Goal: Information Seeking & Learning: Learn about a topic

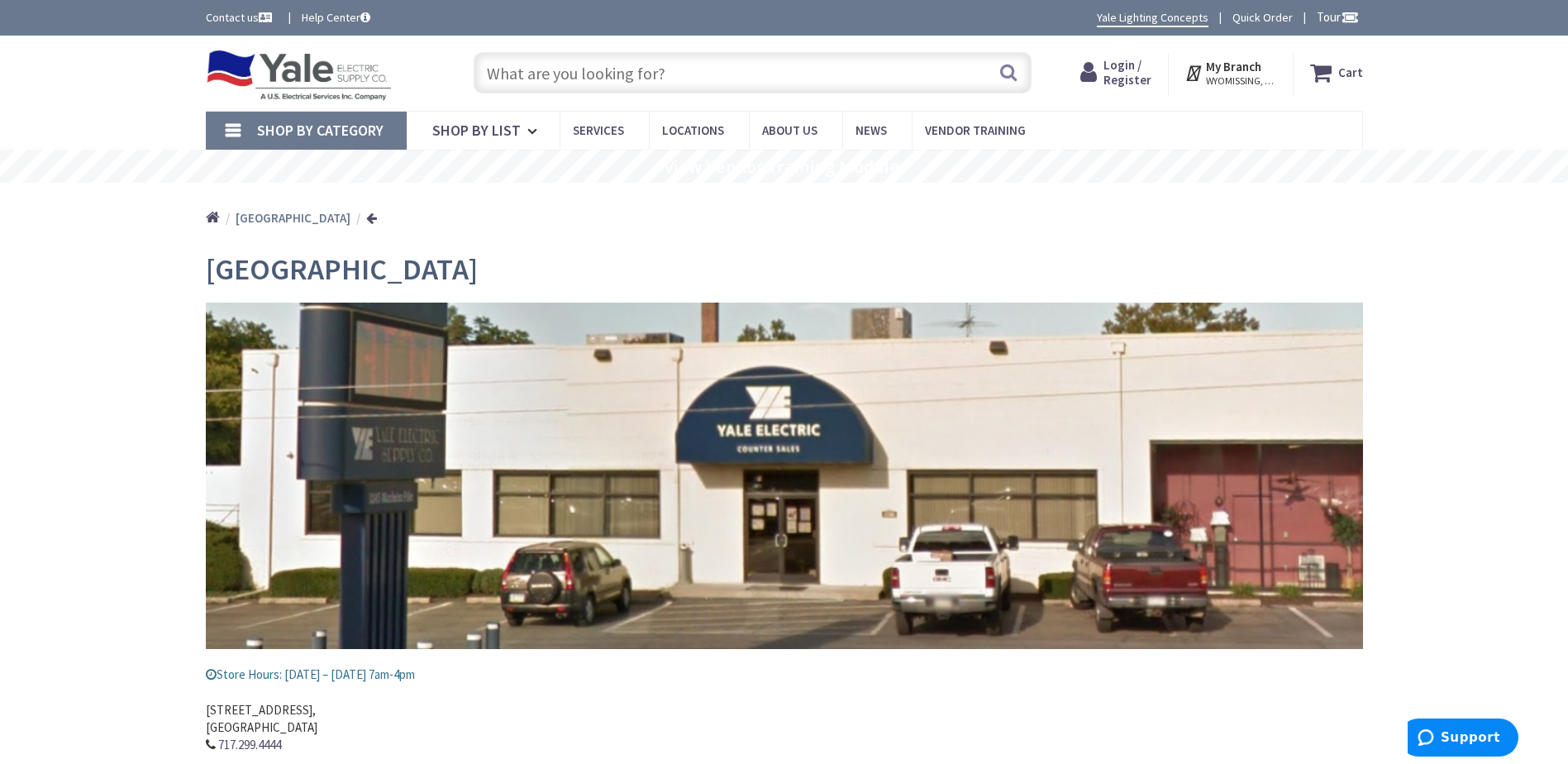
click at [331, 125] on span "Shop By Category" at bounding box center [320, 130] width 126 height 19
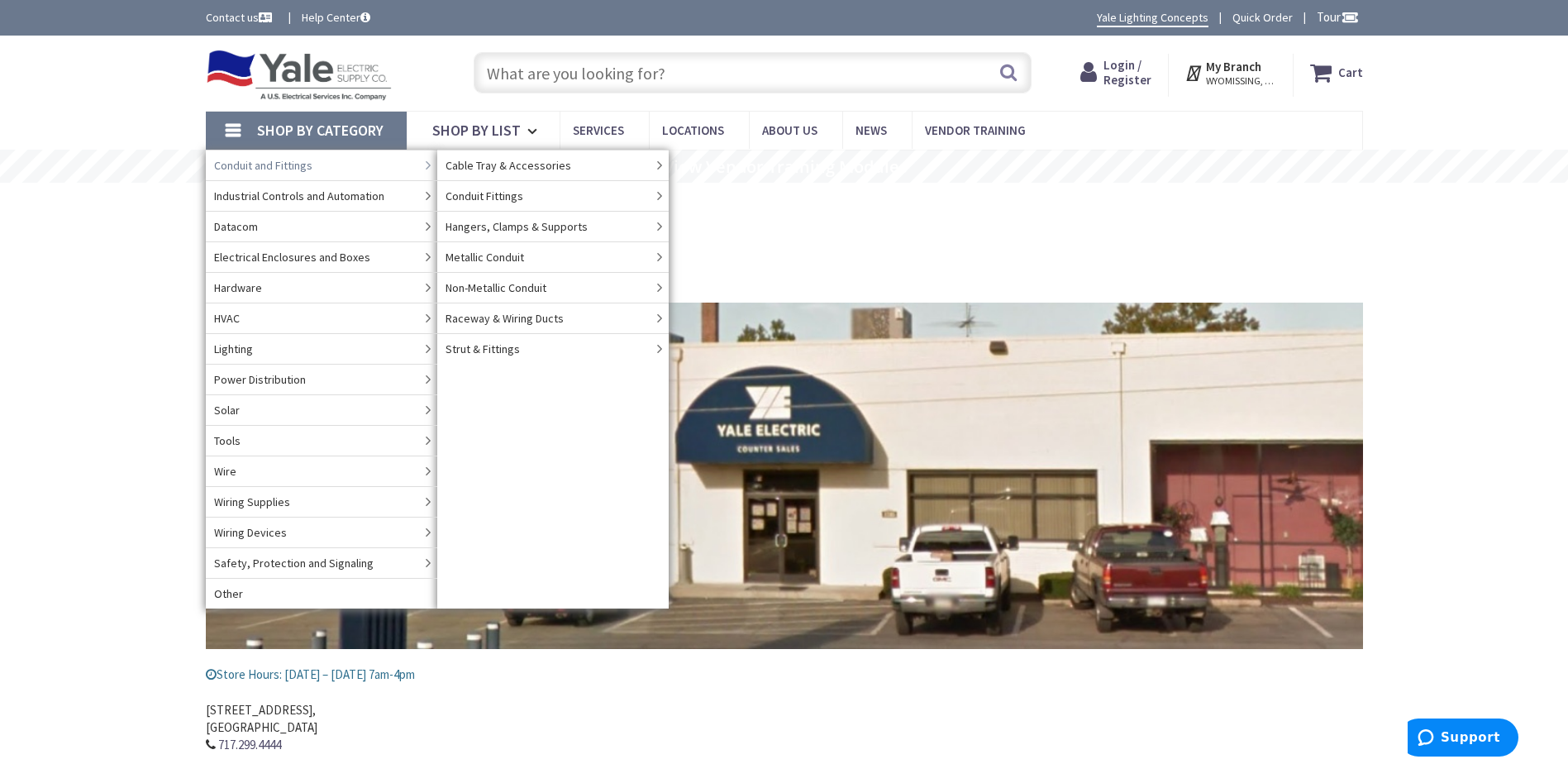
click at [296, 162] on span "Conduit and Fittings" at bounding box center [262, 165] width 98 height 17
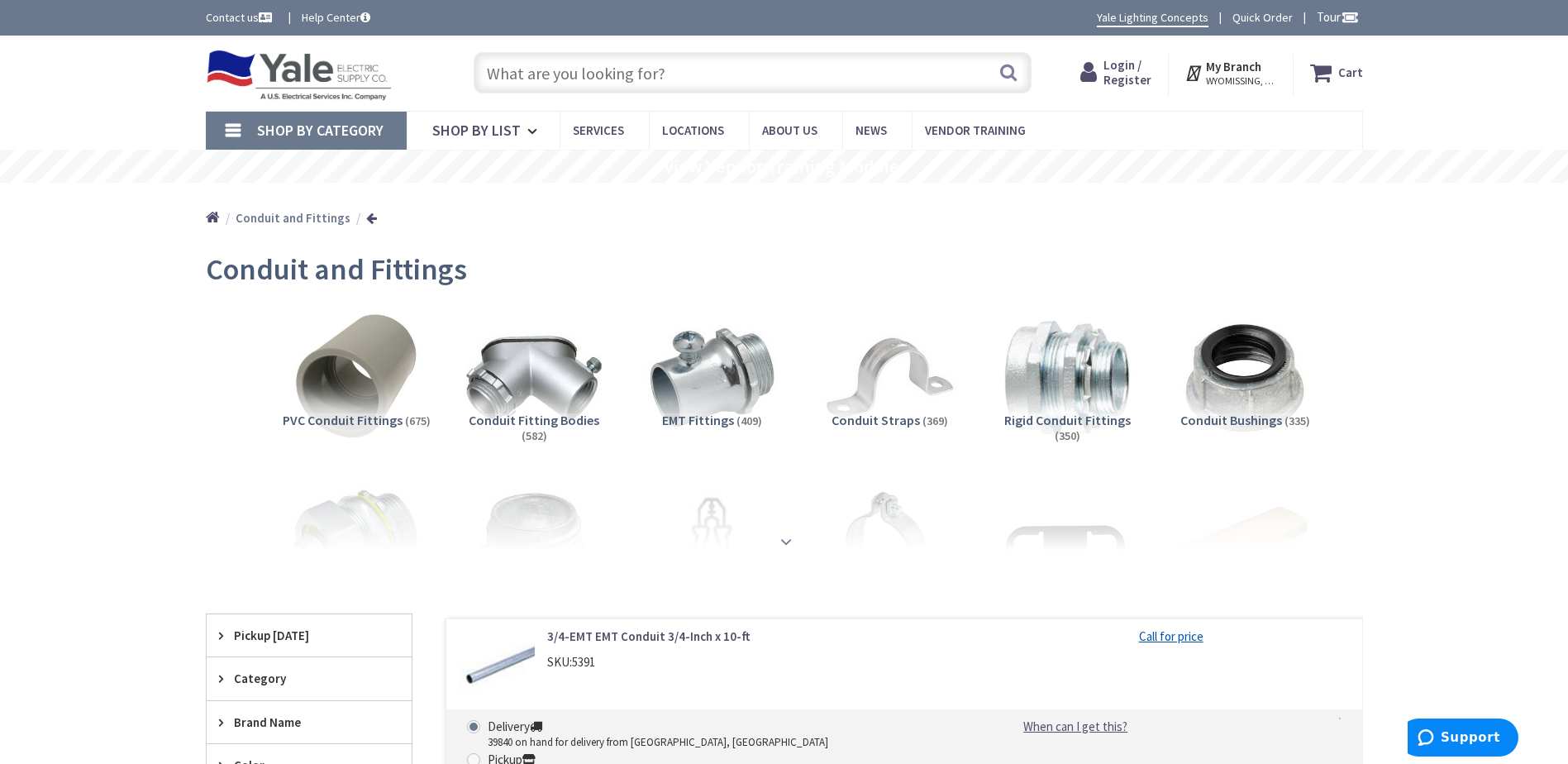
click at [787, 542] on strong at bounding box center [785, 541] width 19 height 18
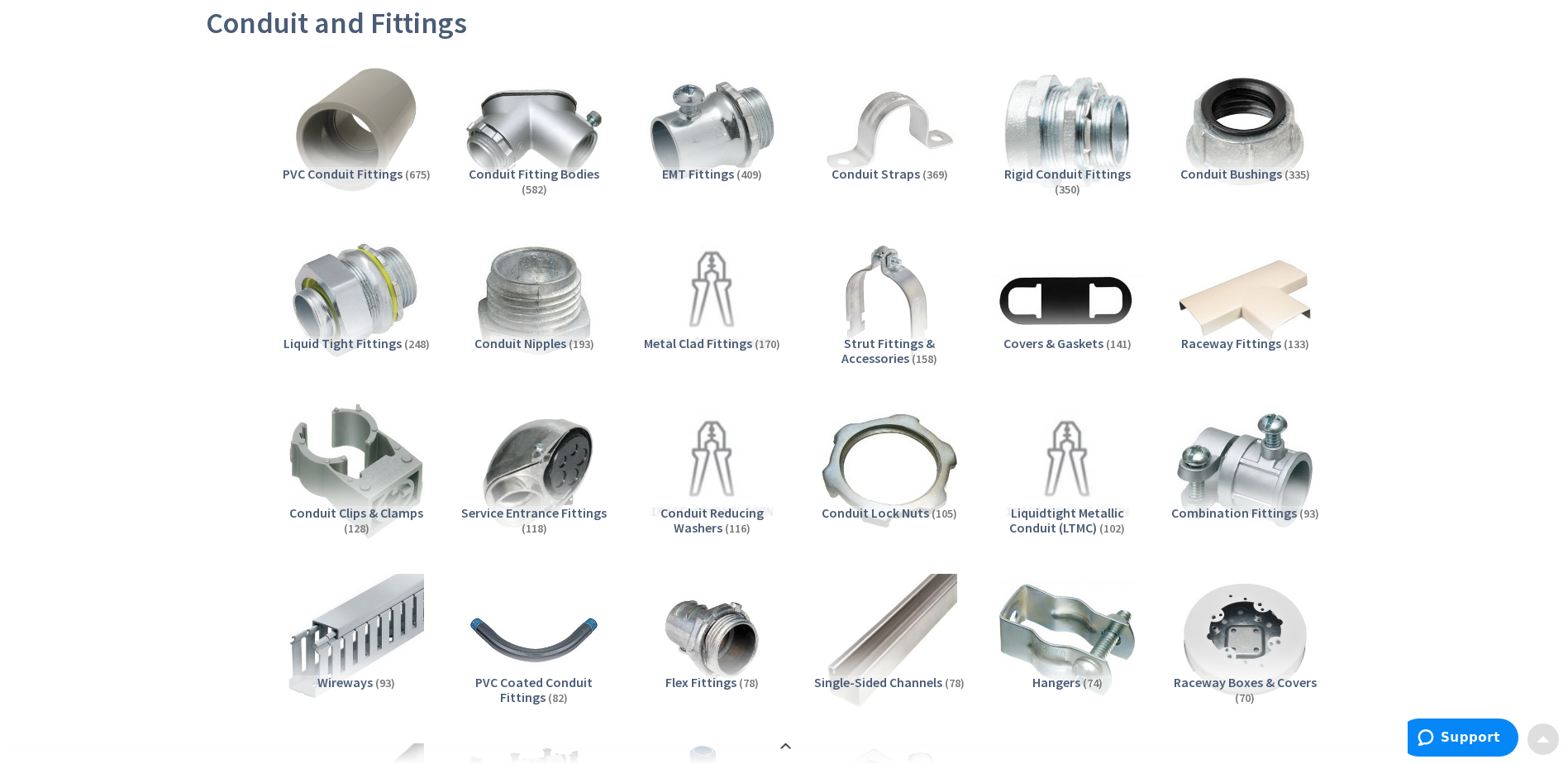
scroll to position [248, 0]
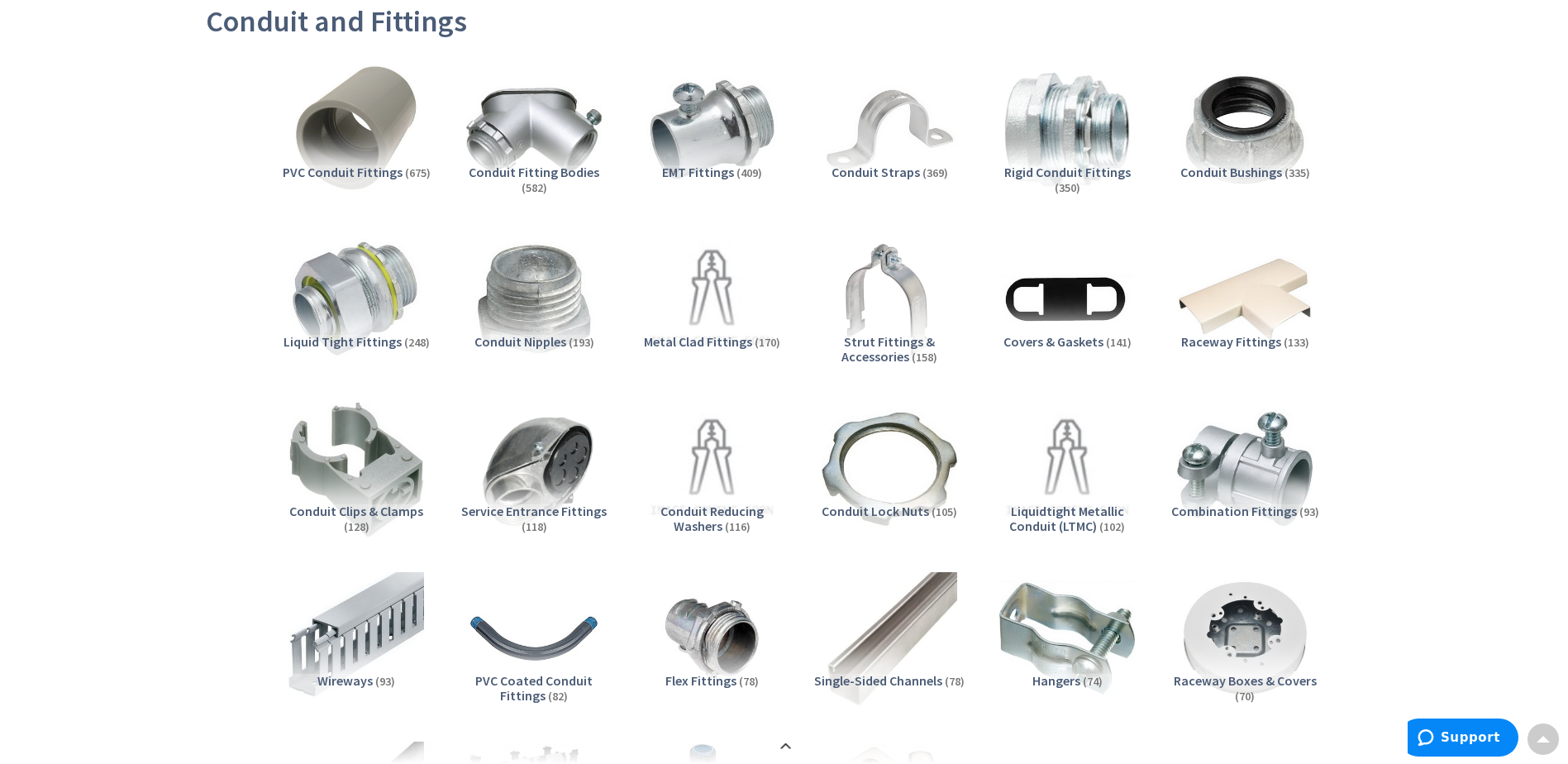
click at [548, 175] on span "Conduit Fitting Bodies" at bounding box center [534, 172] width 131 height 17
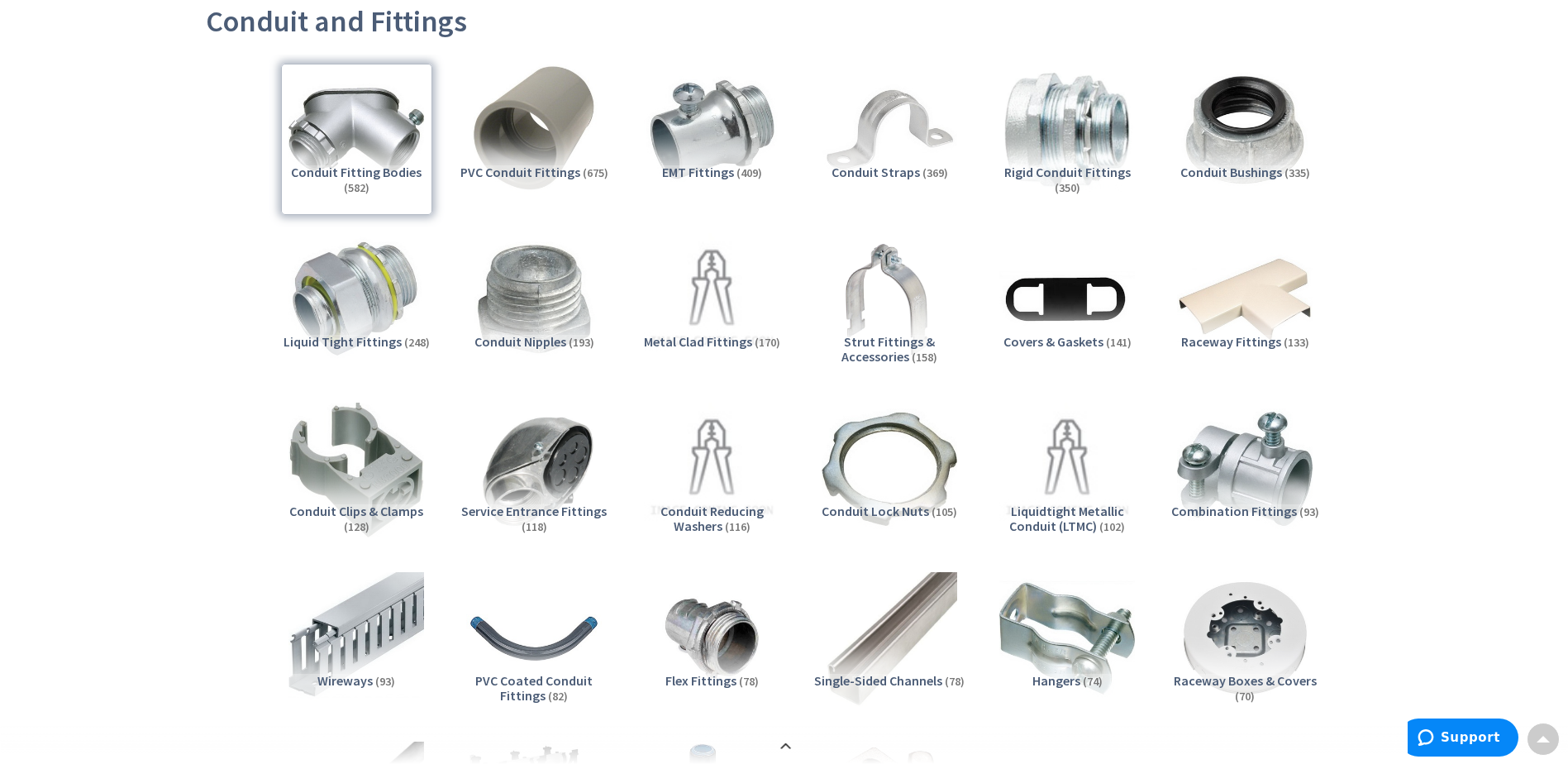
scroll to position [1869, 0]
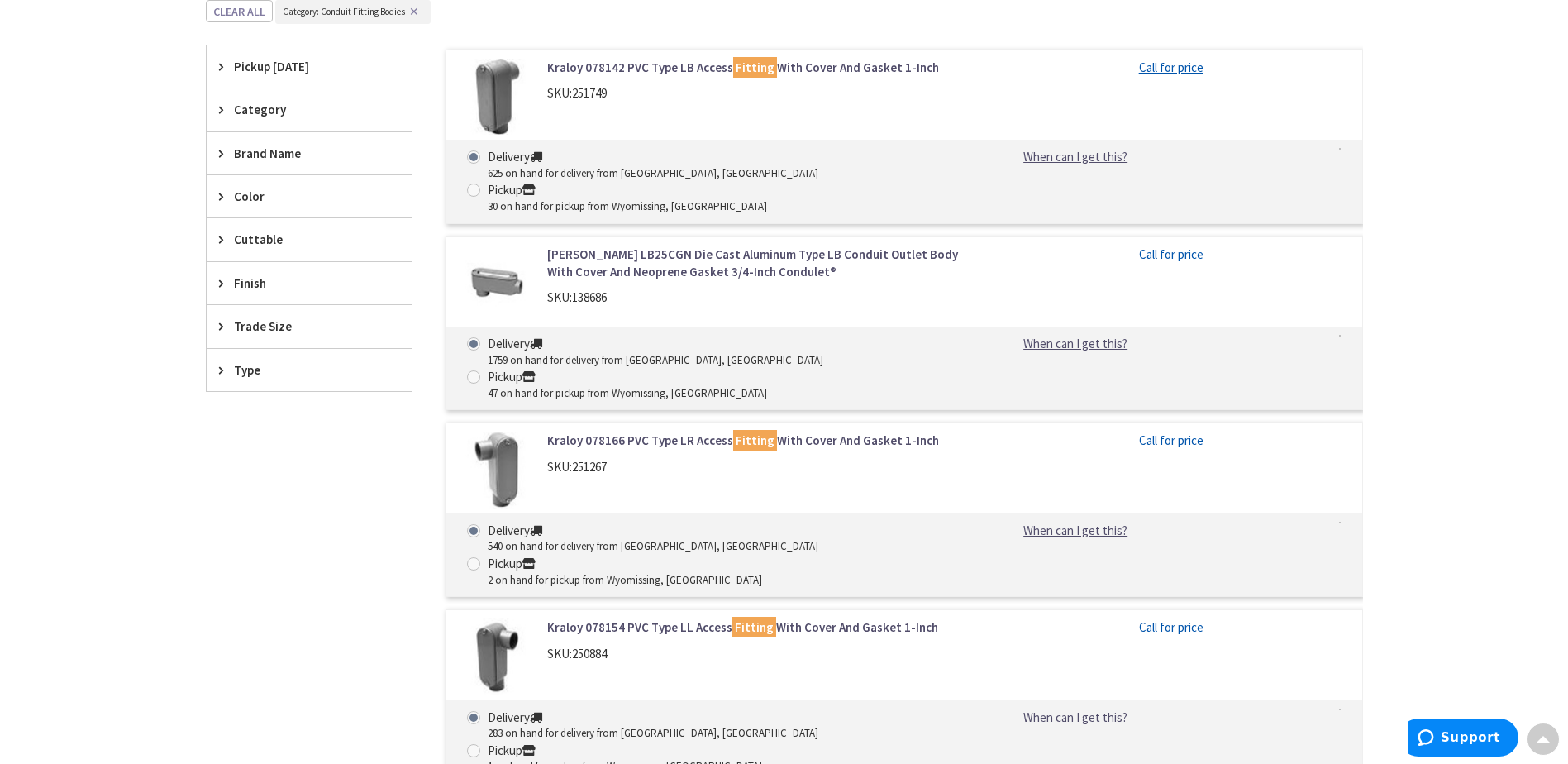
click at [219, 149] on icon at bounding box center [225, 153] width 13 height 13
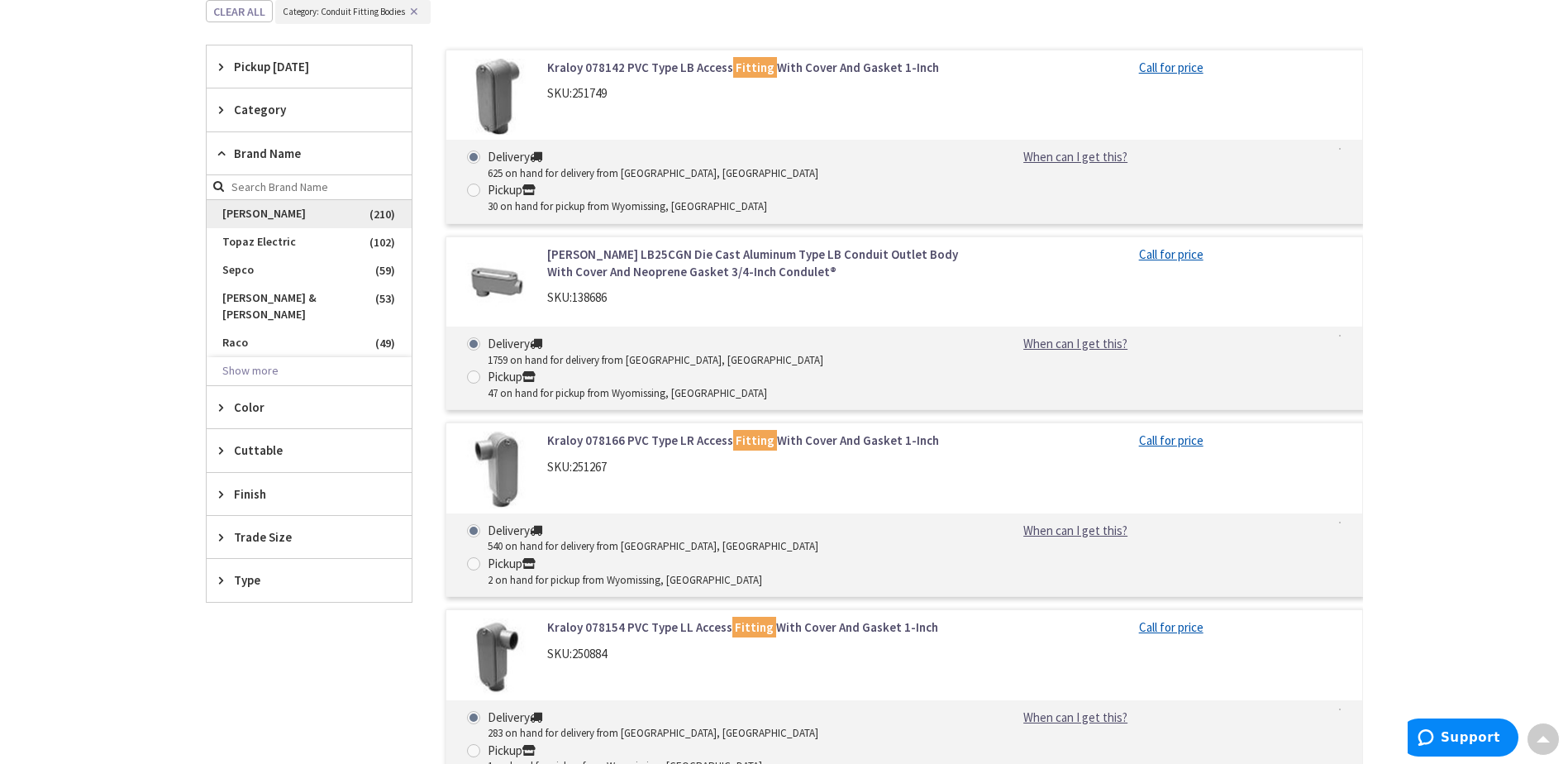
click at [275, 212] on span "Crouse-Hinds" at bounding box center [309, 214] width 205 height 28
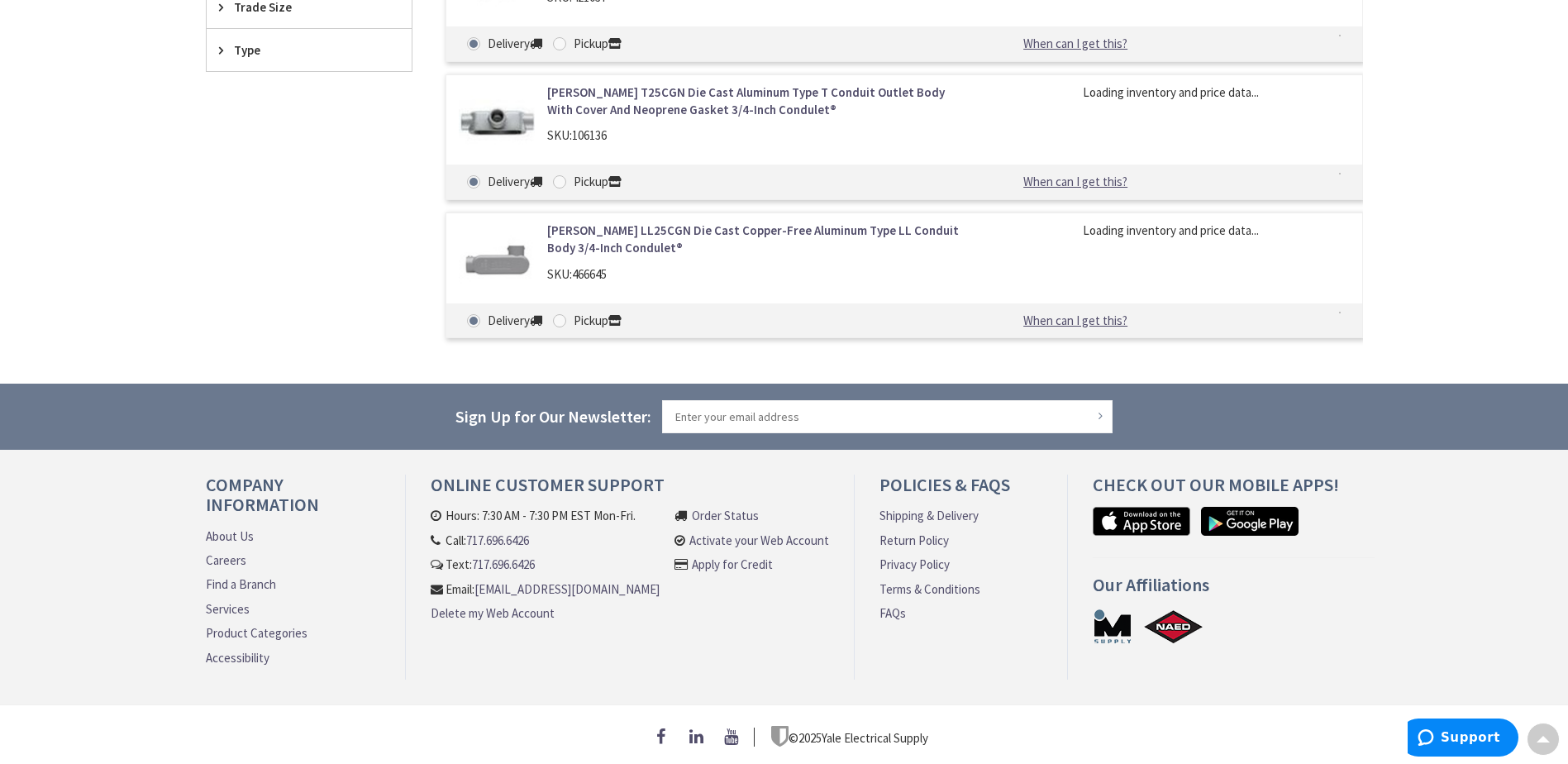
scroll to position [1021, 0]
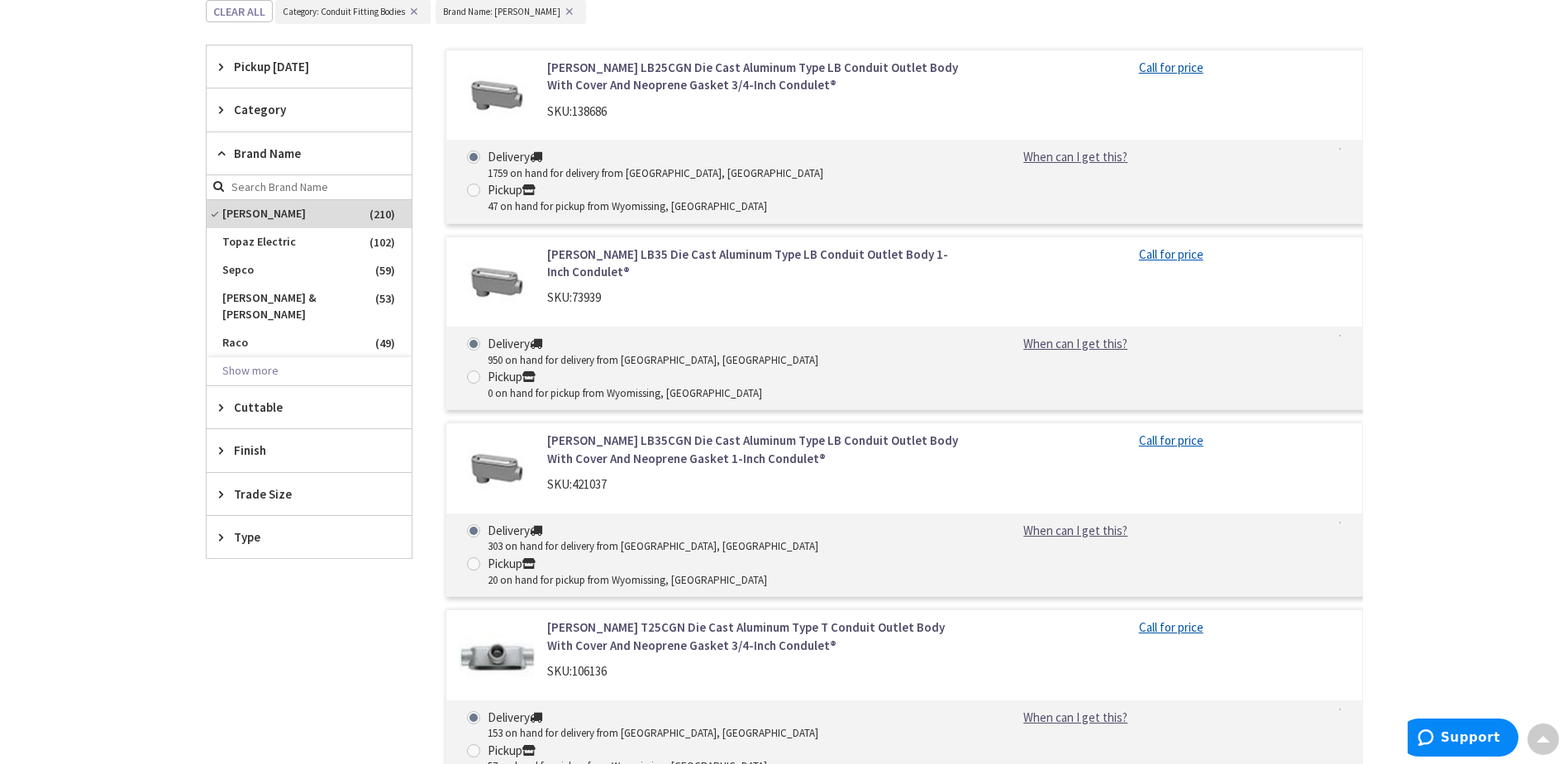
click at [149, 342] on div "Skip to Content Toggle Nav Search Cart My Cart Close" at bounding box center [784, 204] width 1568 height 2381
click at [236, 528] on span "Type" at bounding box center [301, 537] width 135 height 17
click at [166, 514] on main "Back Conduit and Fittings View Subcategories Conduit Fitting Bodies (210) Rigid…" at bounding box center [784, 117] width 1240 height 1796
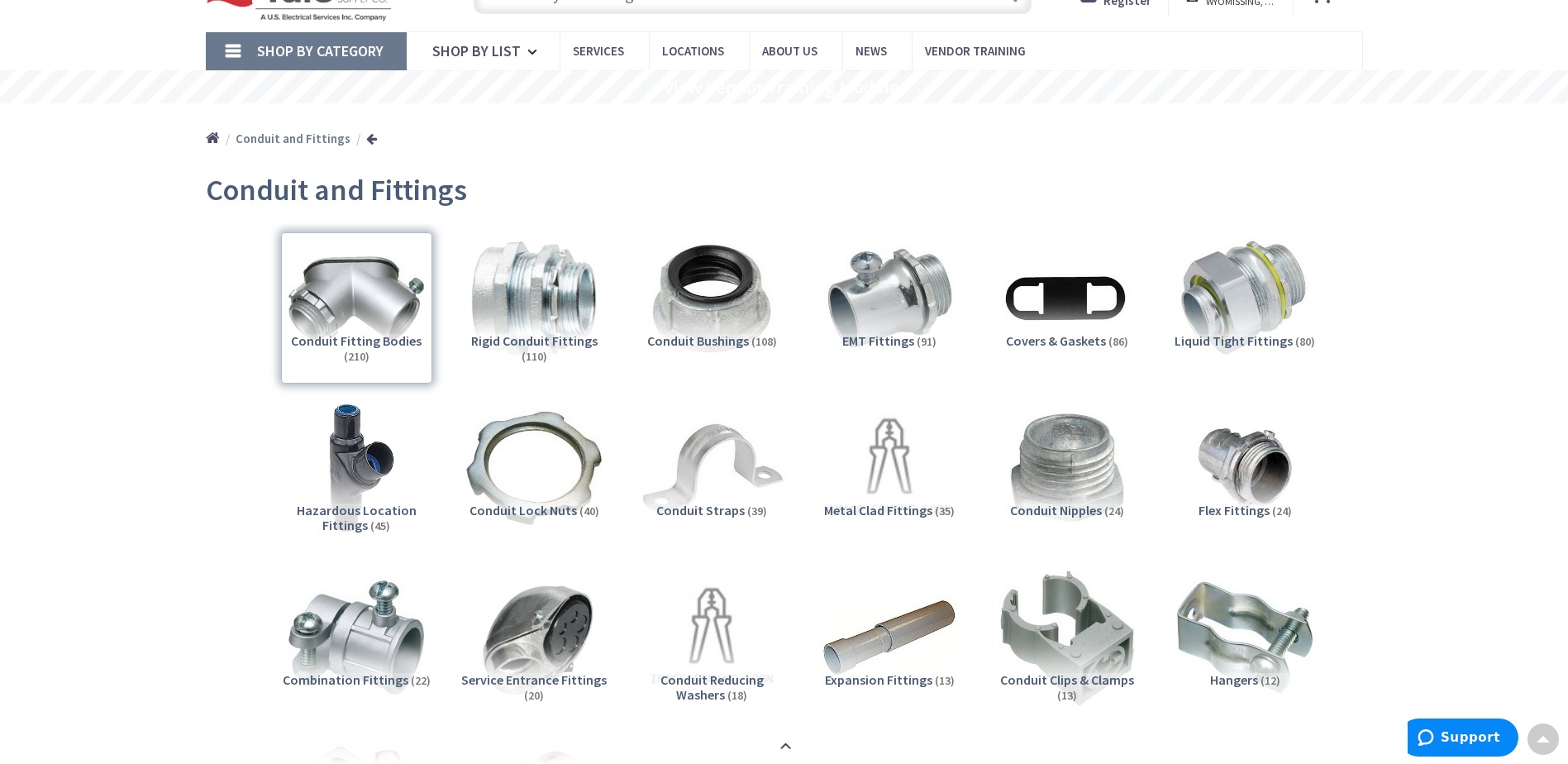
scroll to position [0, 0]
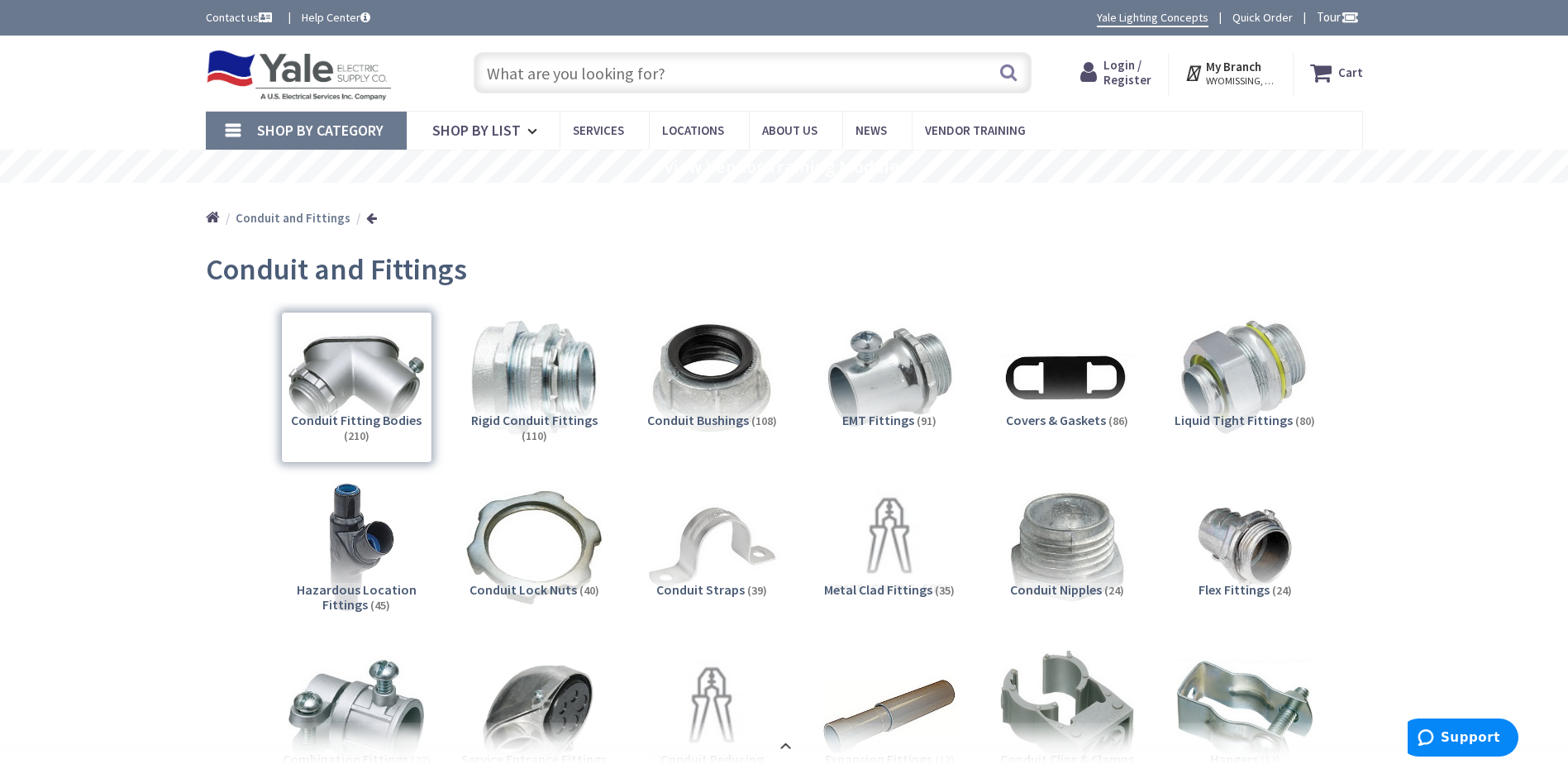
click at [610, 61] on input "text" at bounding box center [752, 73] width 558 height 42
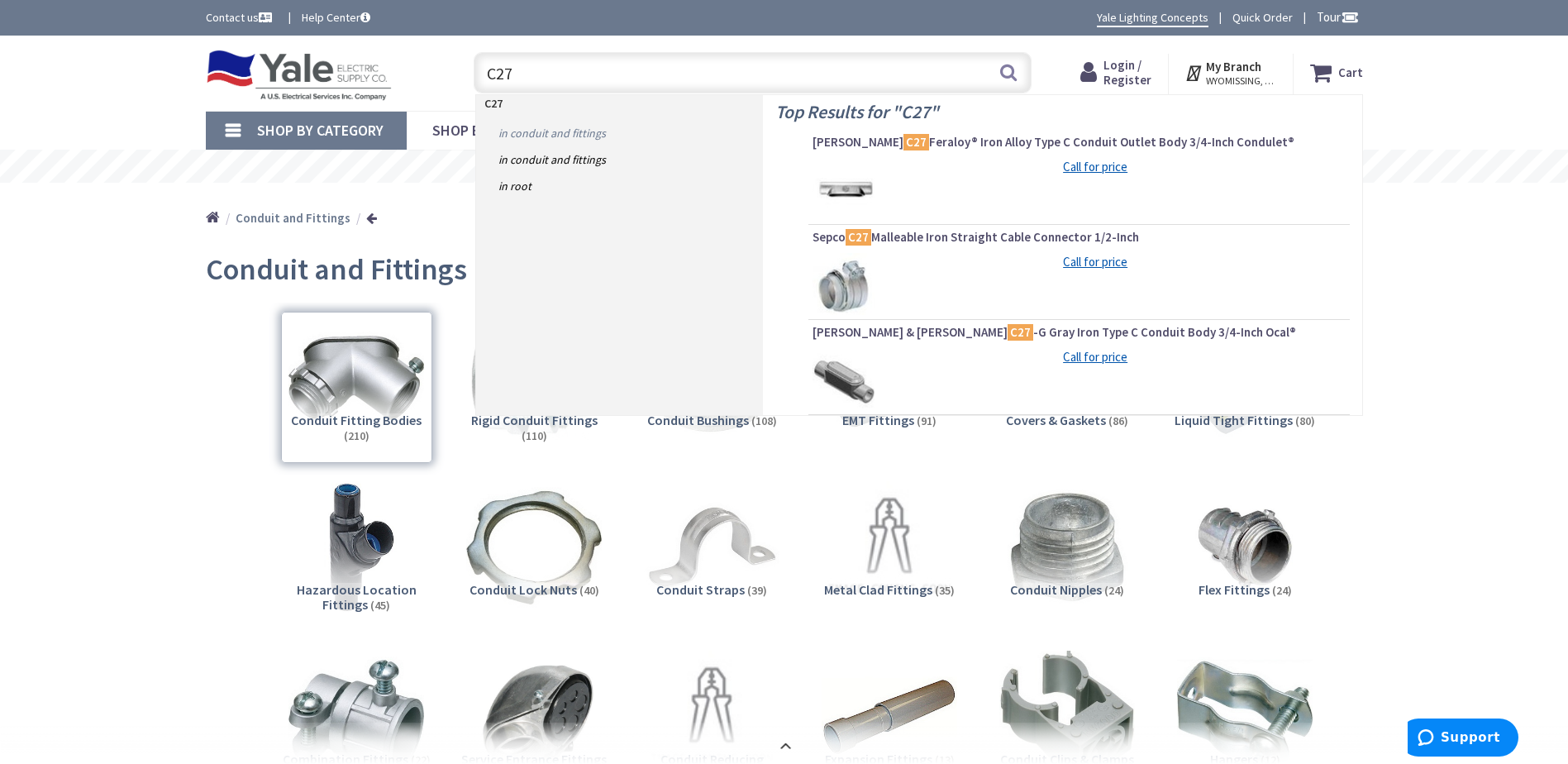
type input "C27"
click at [564, 133] on link "in Conduit and Fittings" at bounding box center [618, 132] width 286 height 26
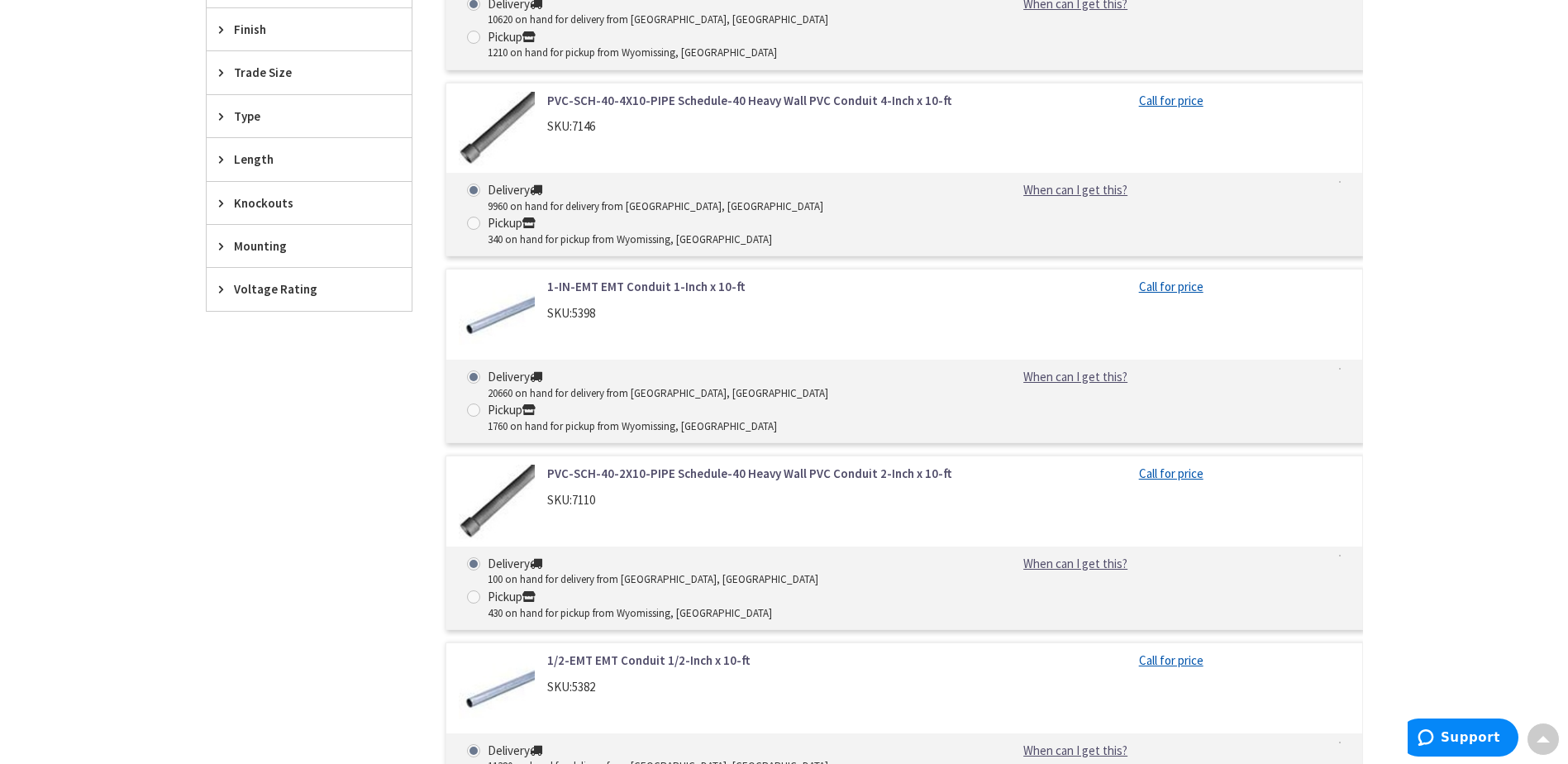
scroll to position [414, 0]
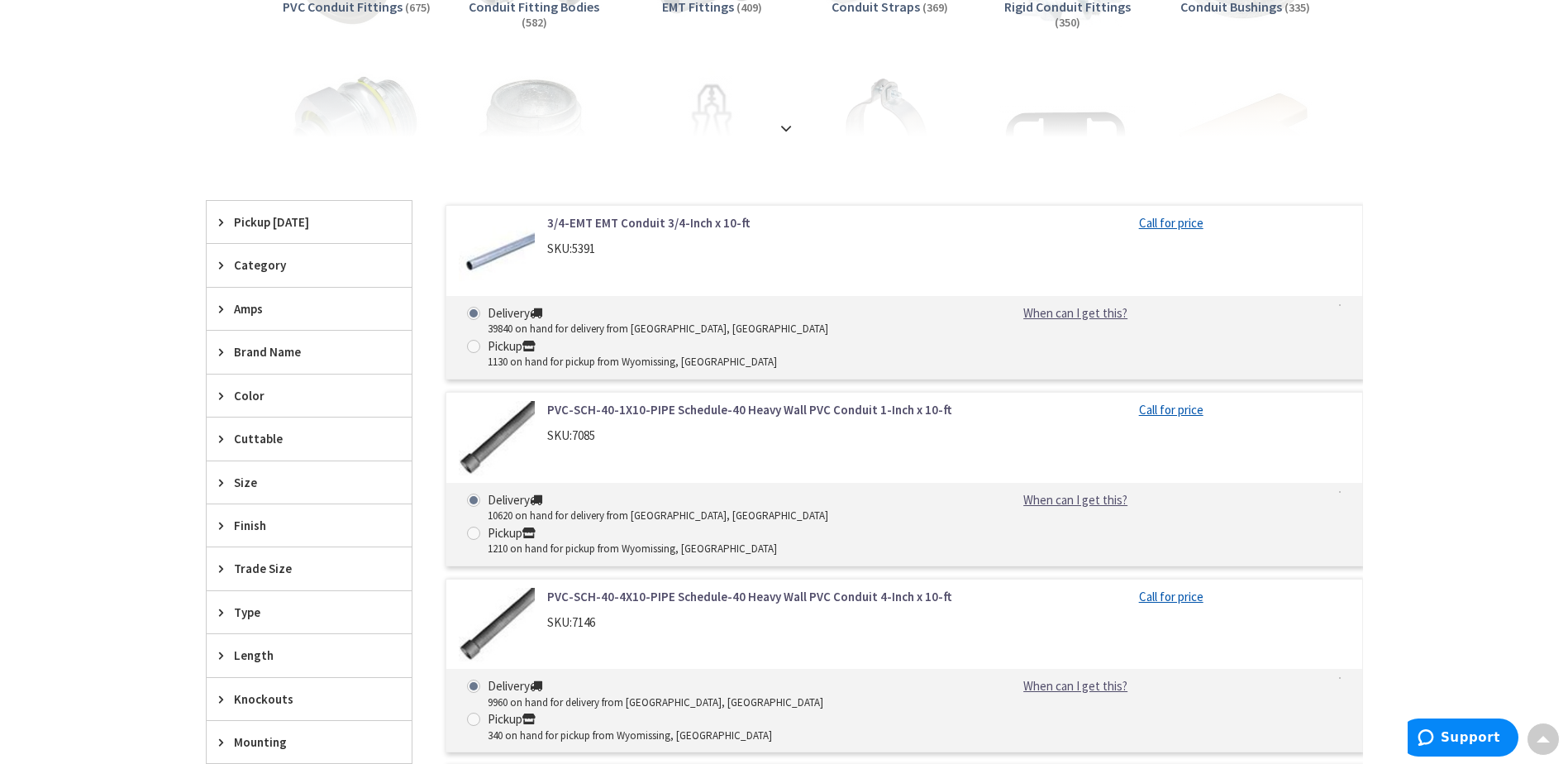
click at [272, 356] on span "Brand Name" at bounding box center [301, 351] width 135 height 17
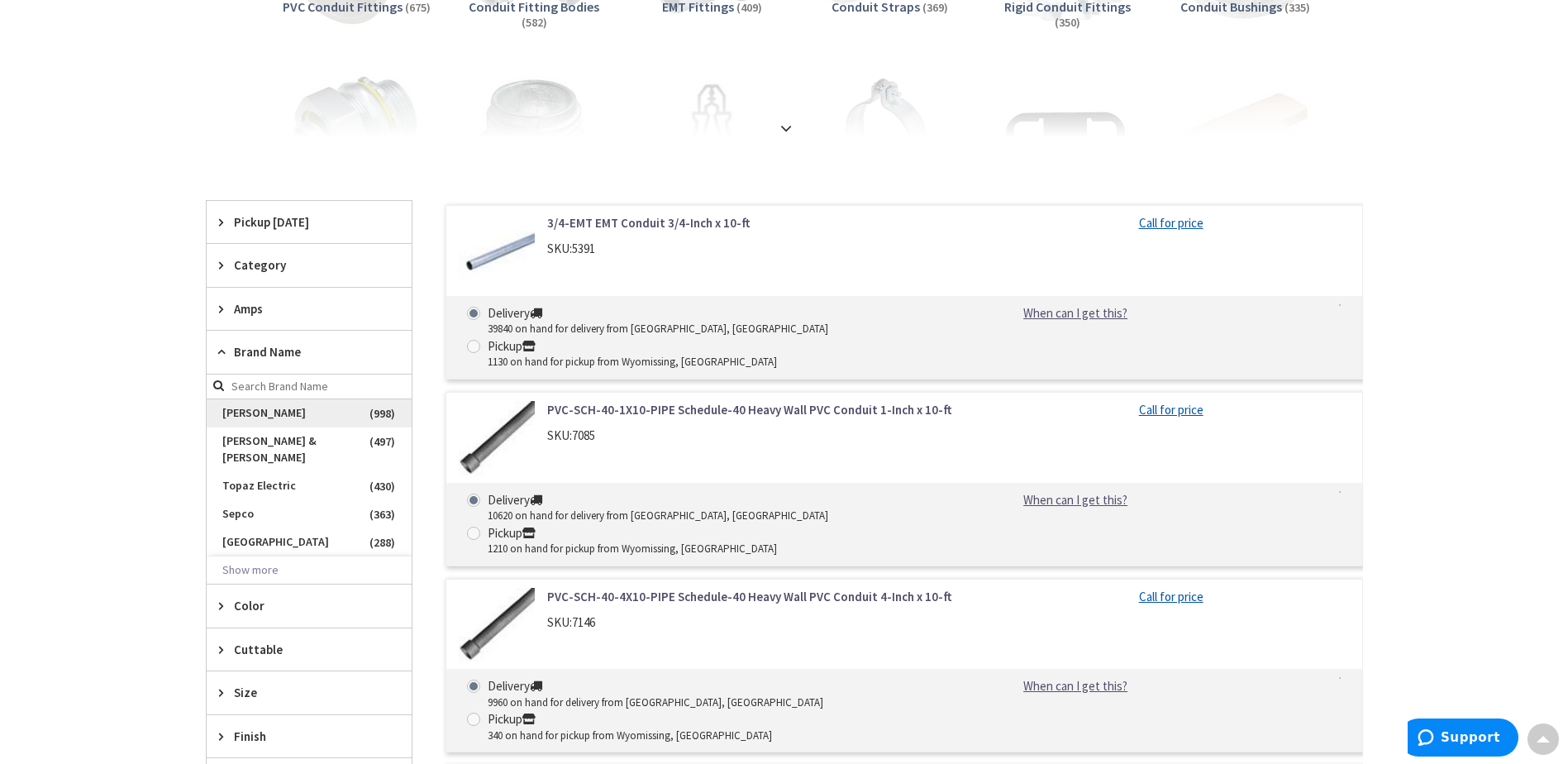
click at [258, 414] on span "Crouse-Hinds" at bounding box center [309, 413] width 205 height 28
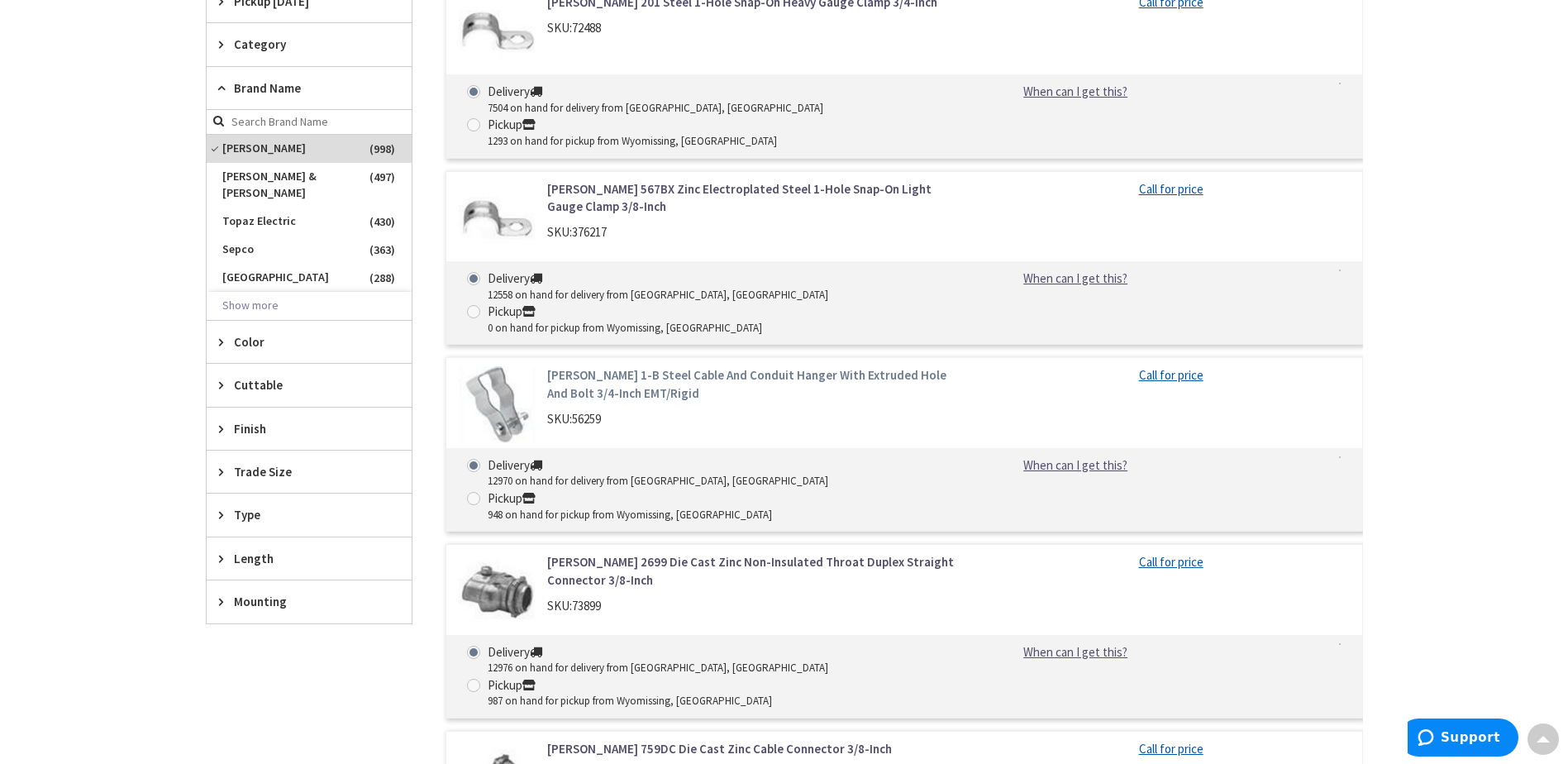
scroll to position [661, 0]
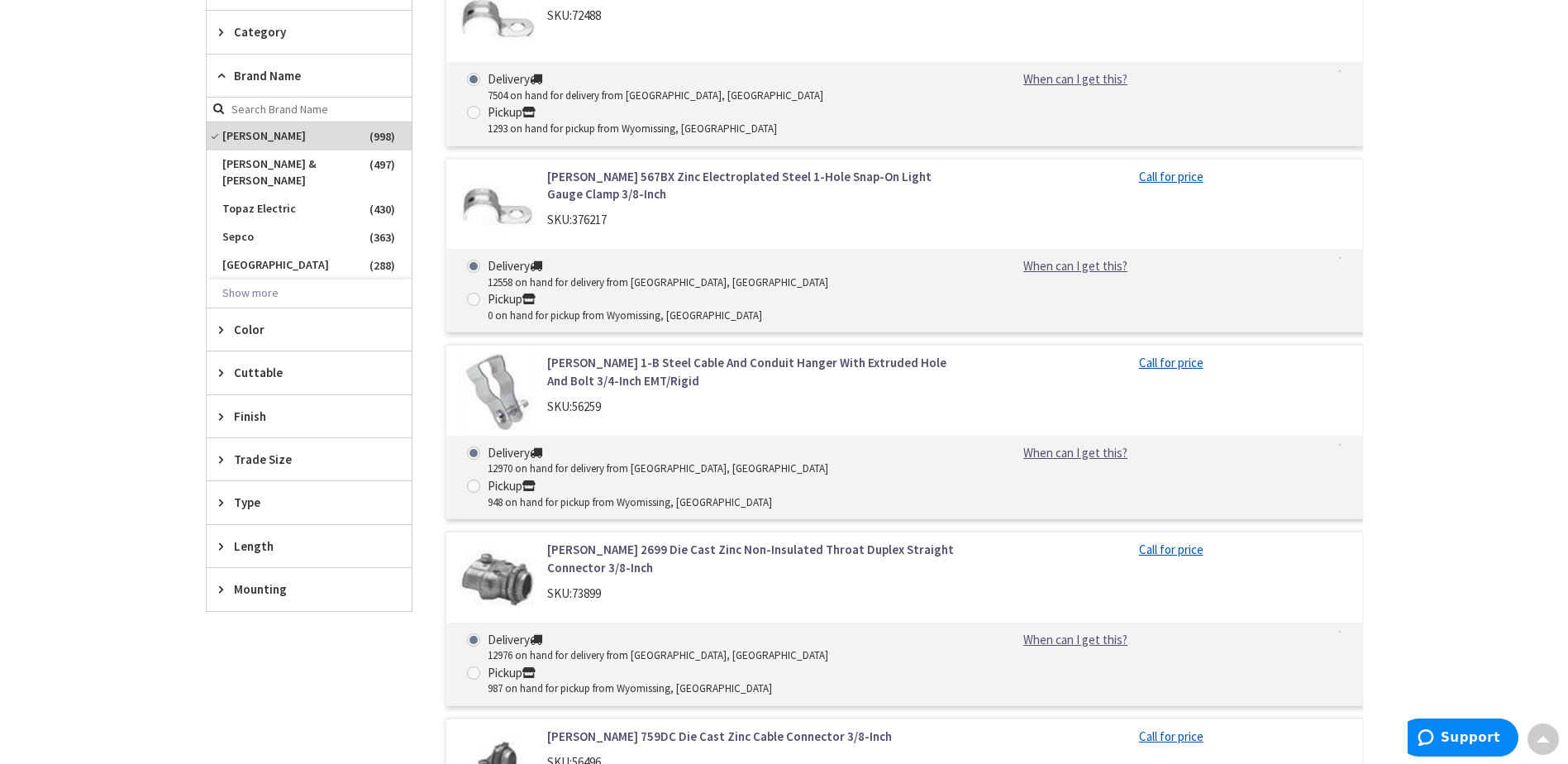
click at [227, 496] on icon at bounding box center [225, 502] width 13 height 13
click at [273, 707] on button "Show more" at bounding box center [309, 720] width 205 height 28
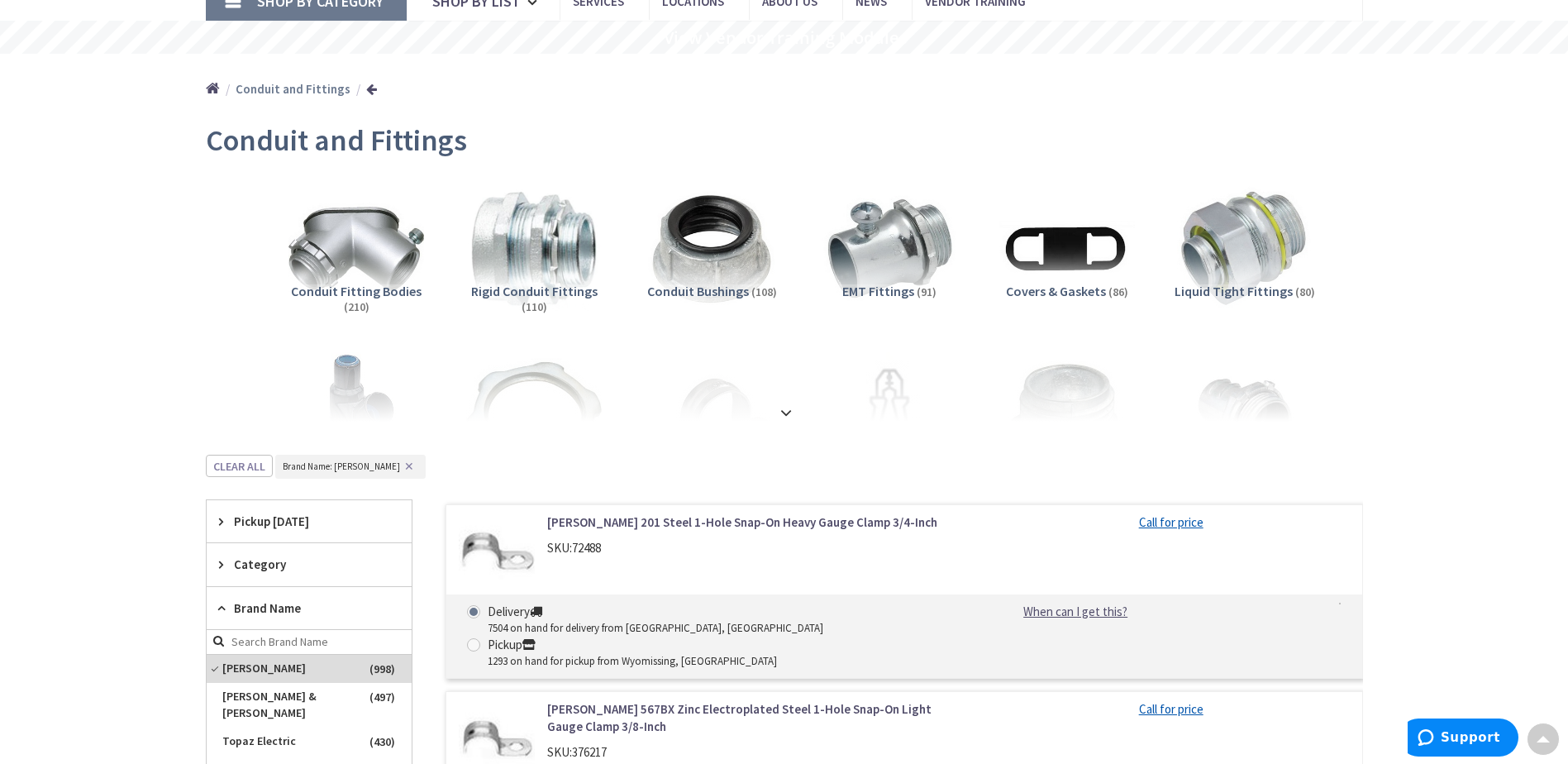
scroll to position [0, 0]
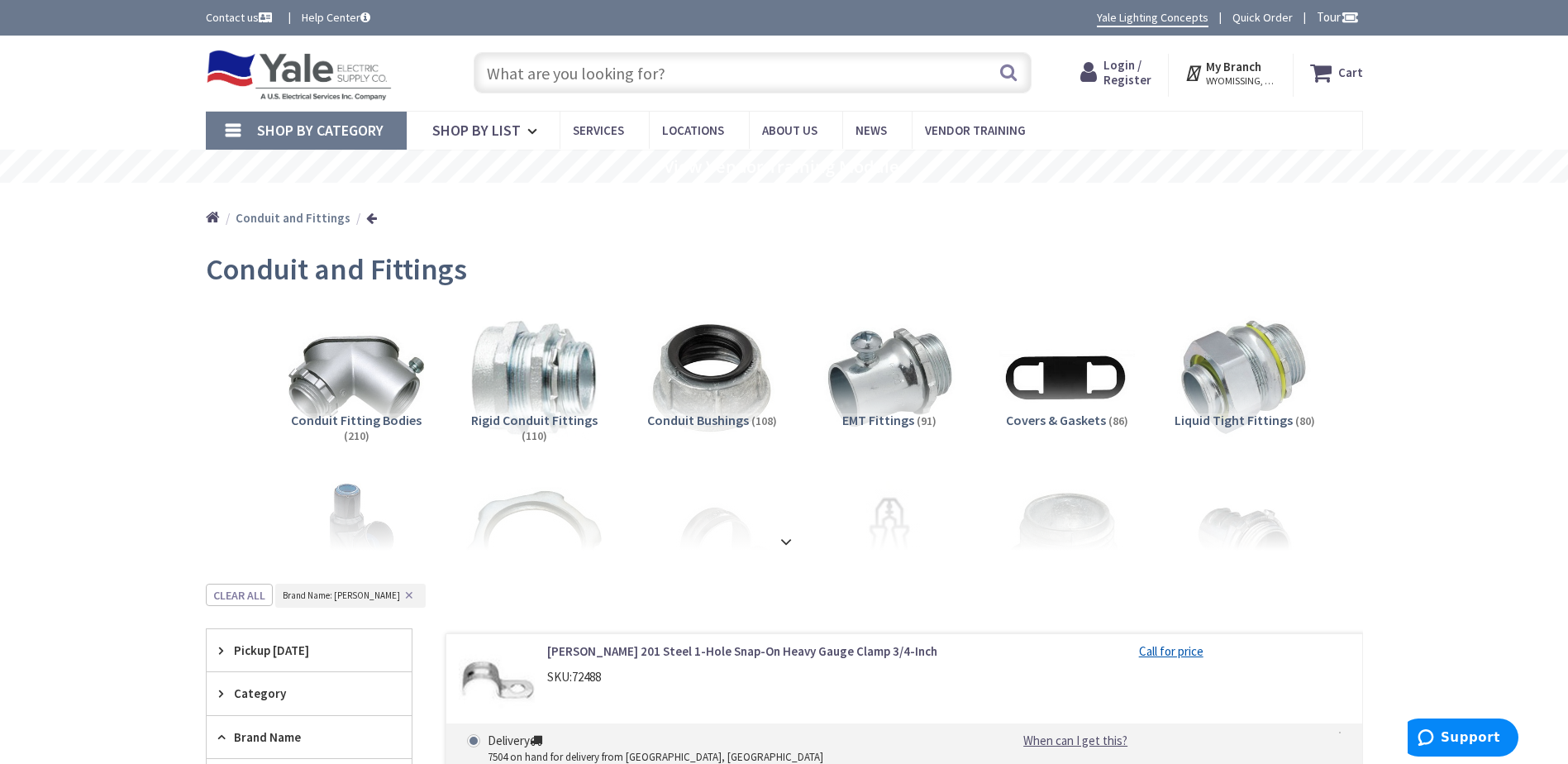
click at [644, 76] on input "text" at bounding box center [752, 73] width 558 height 42
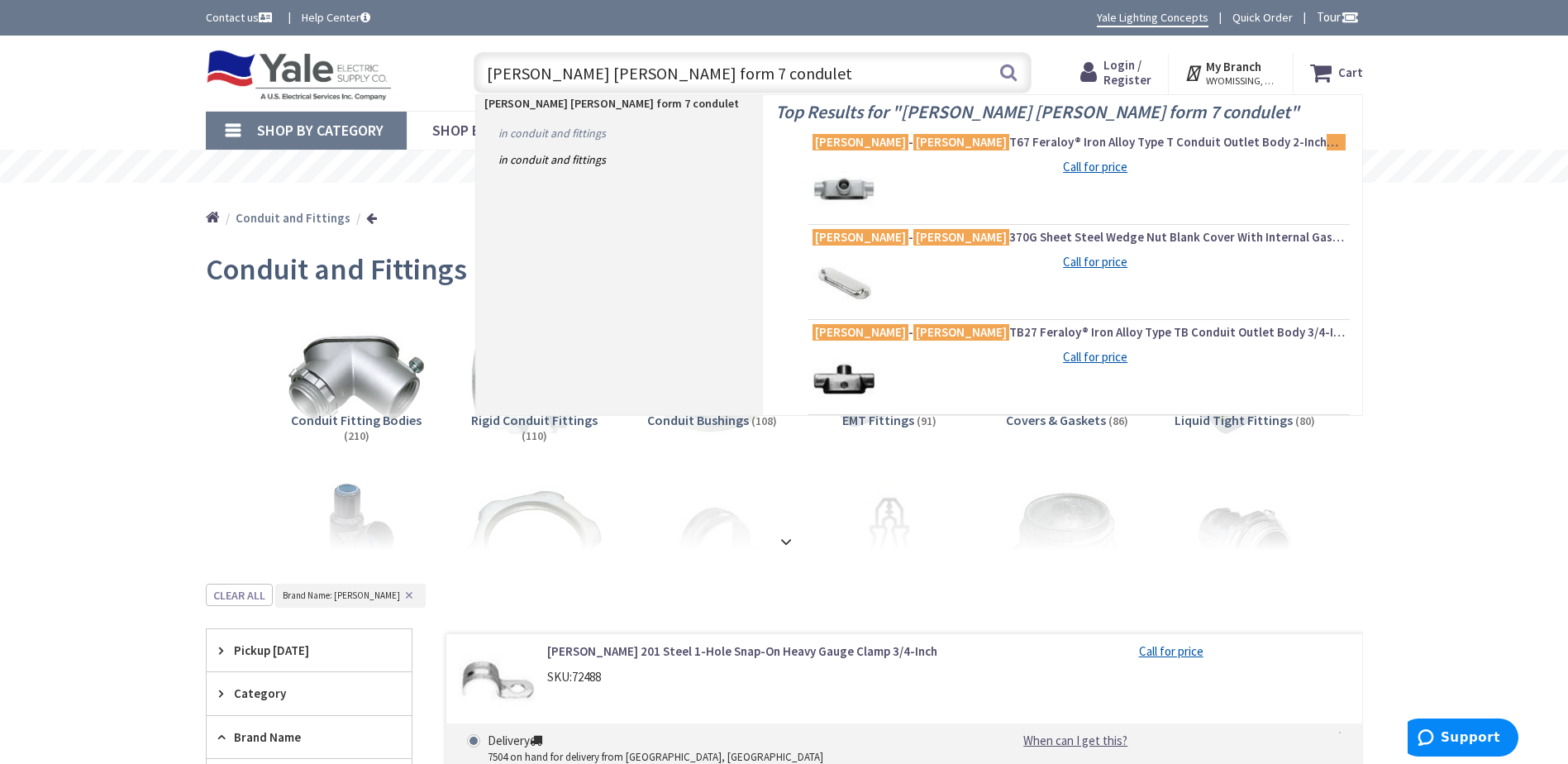
type input "crouse hinds form 7 condulet"
click at [558, 132] on link "in Conduit and Fittings" at bounding box center [618, 132] width 286 height 26
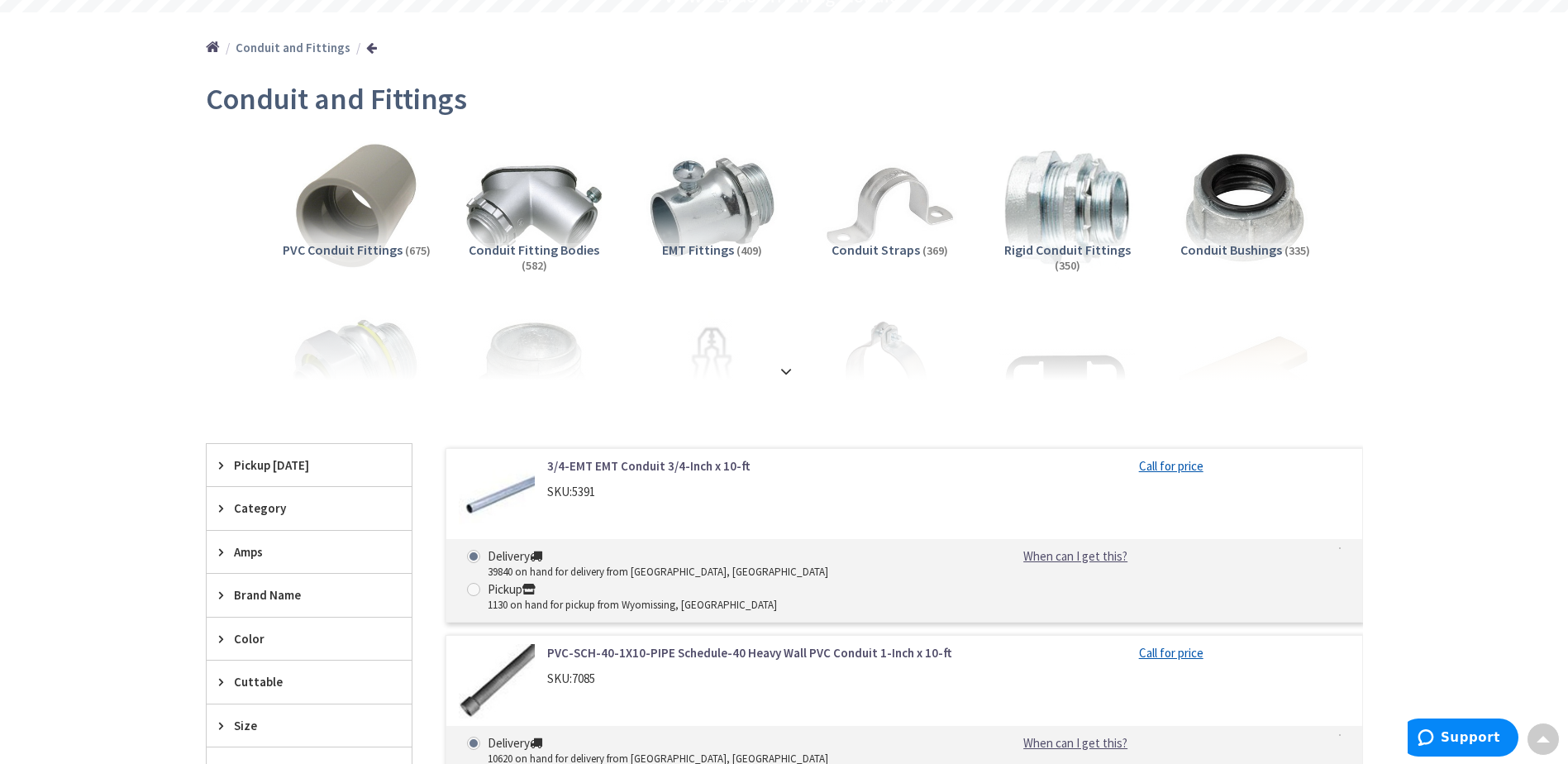
scroll to position [165, 0]
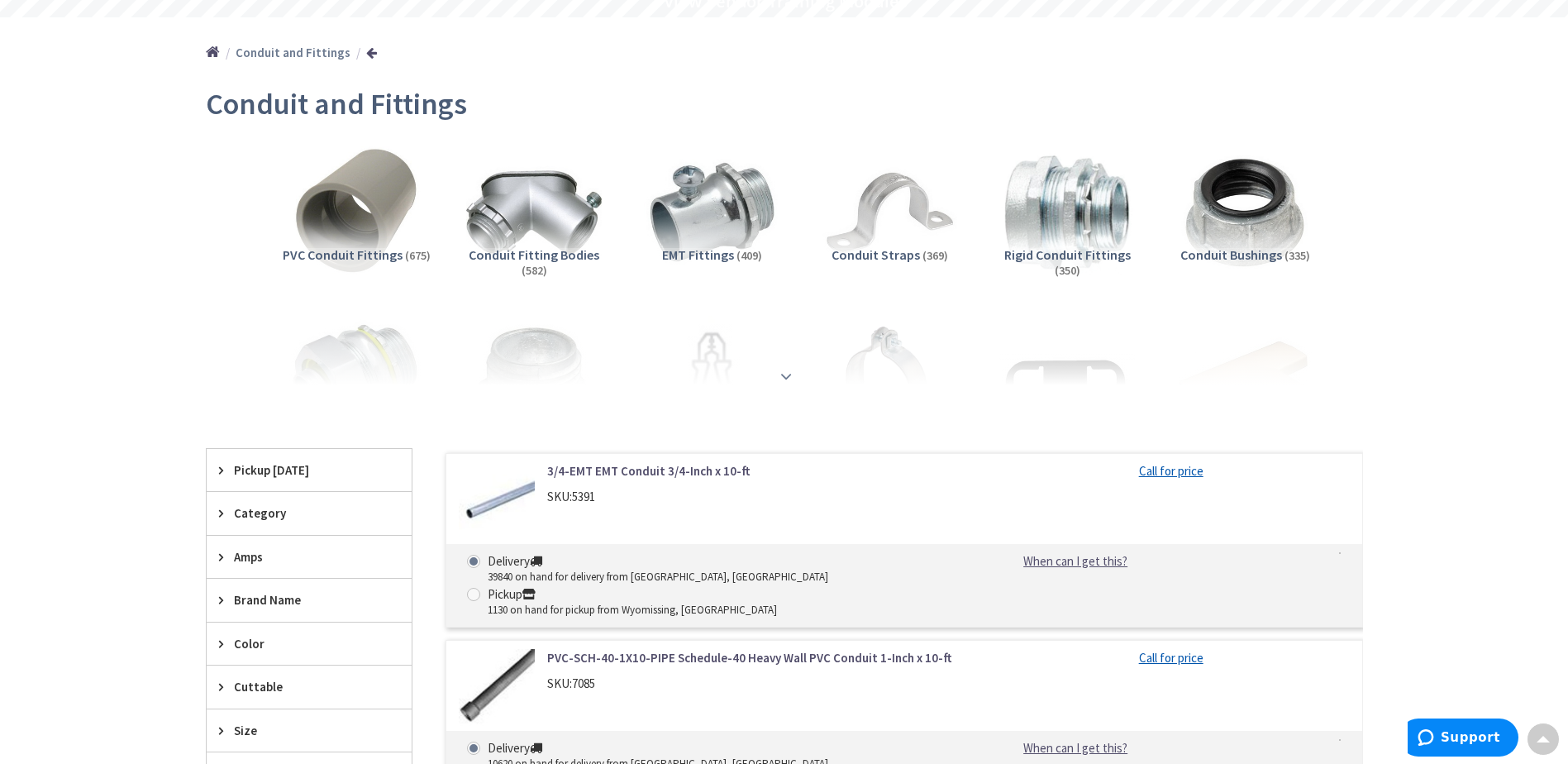
click at [781, 372] on strong at bounding box center [785, 376] width 19 height 18
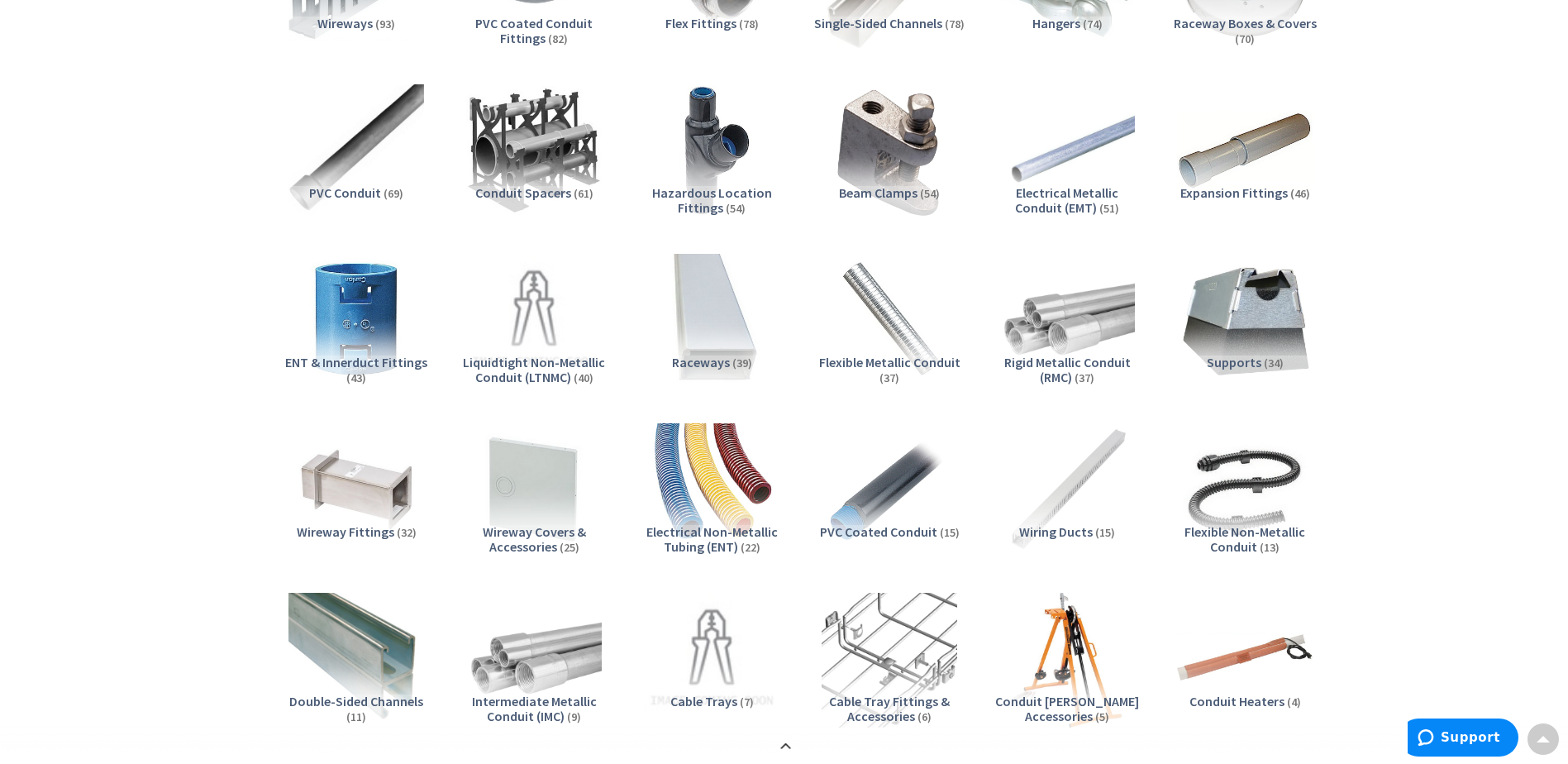
scroll to position [909, 0]
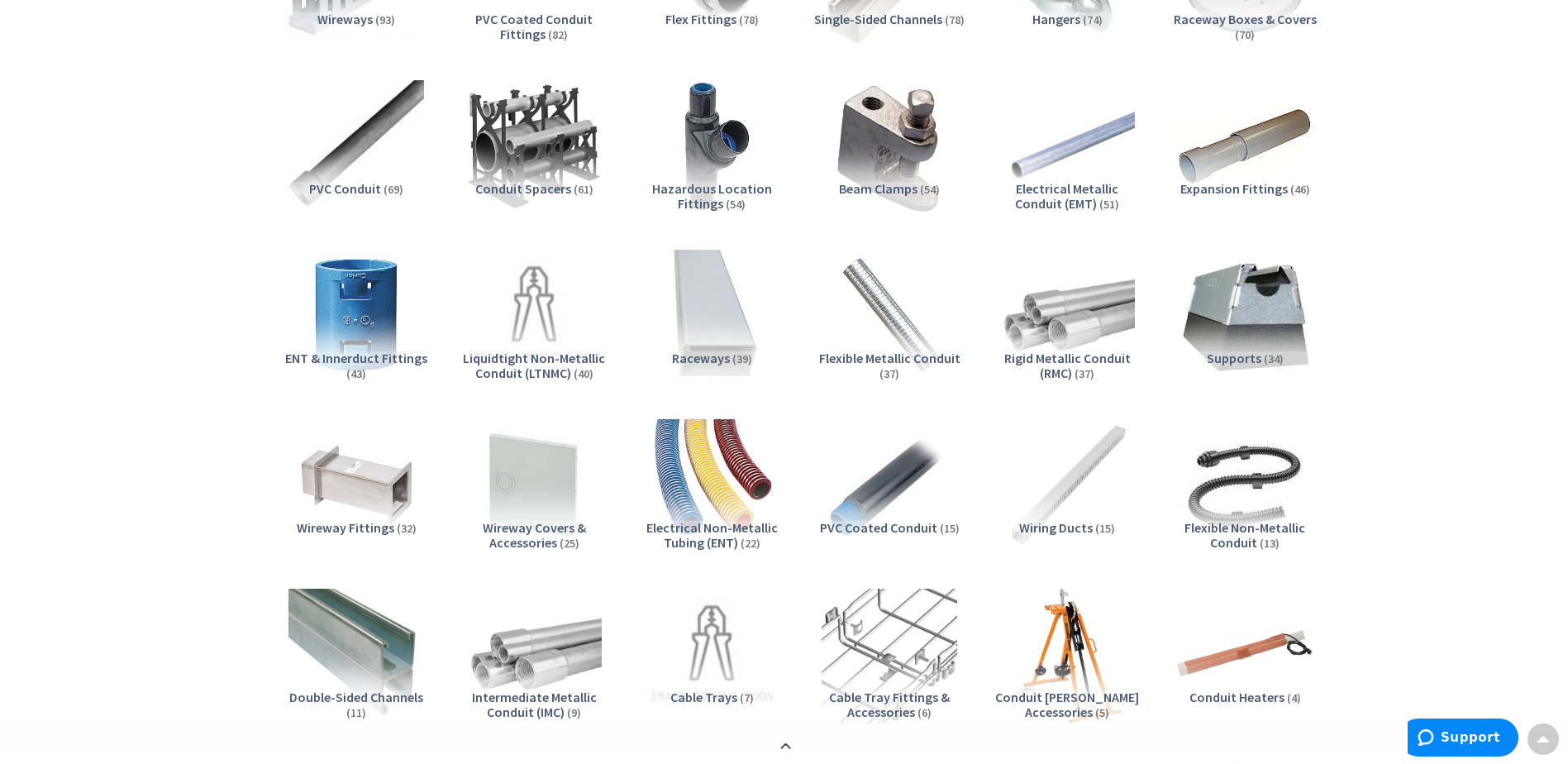
click at [1050, 366] on span "Rigid Metallic Conduit (RMC)" at bounding box center [1067, 365] width 126 height 31
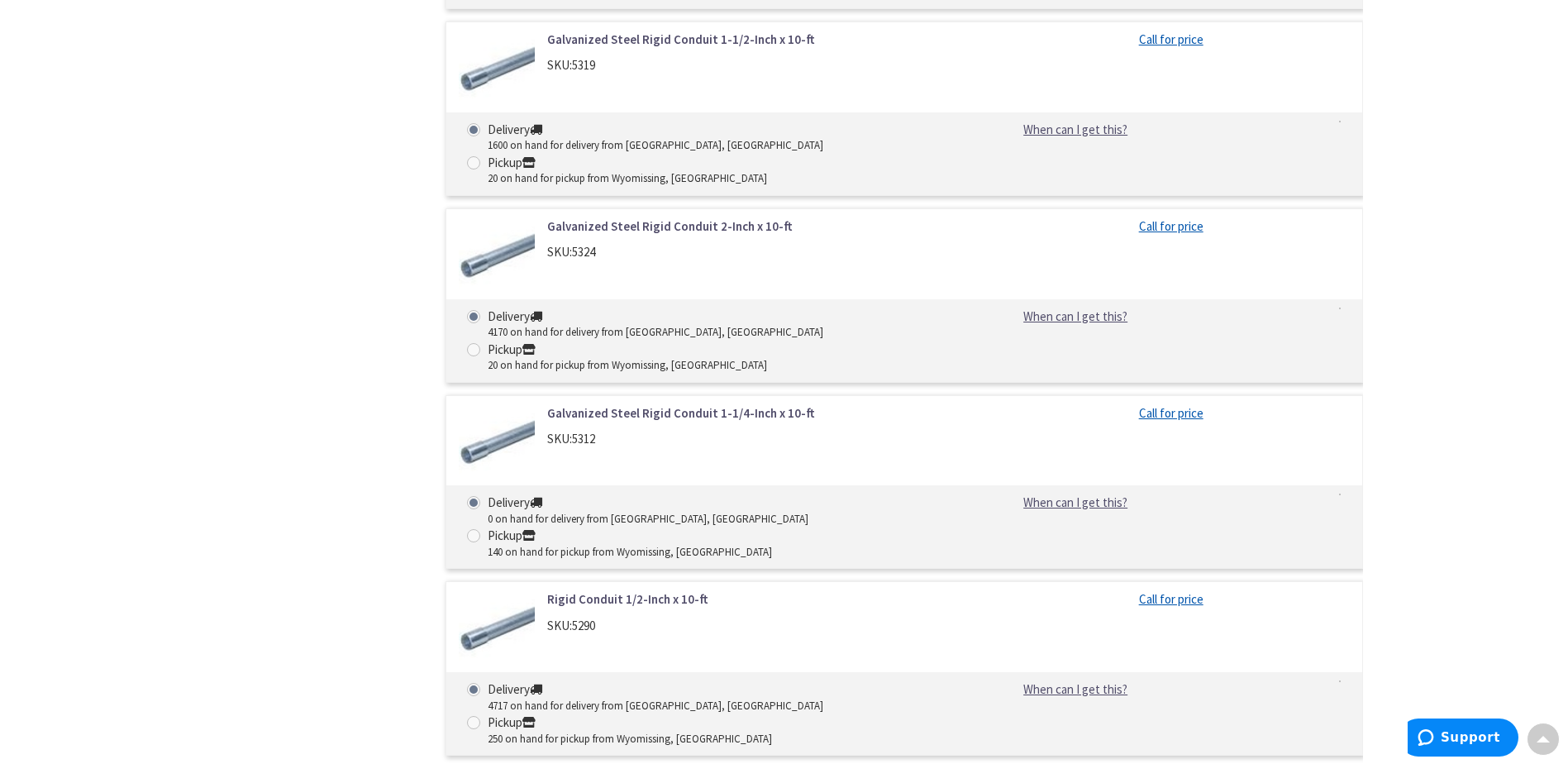
scroll to position [0, 0]
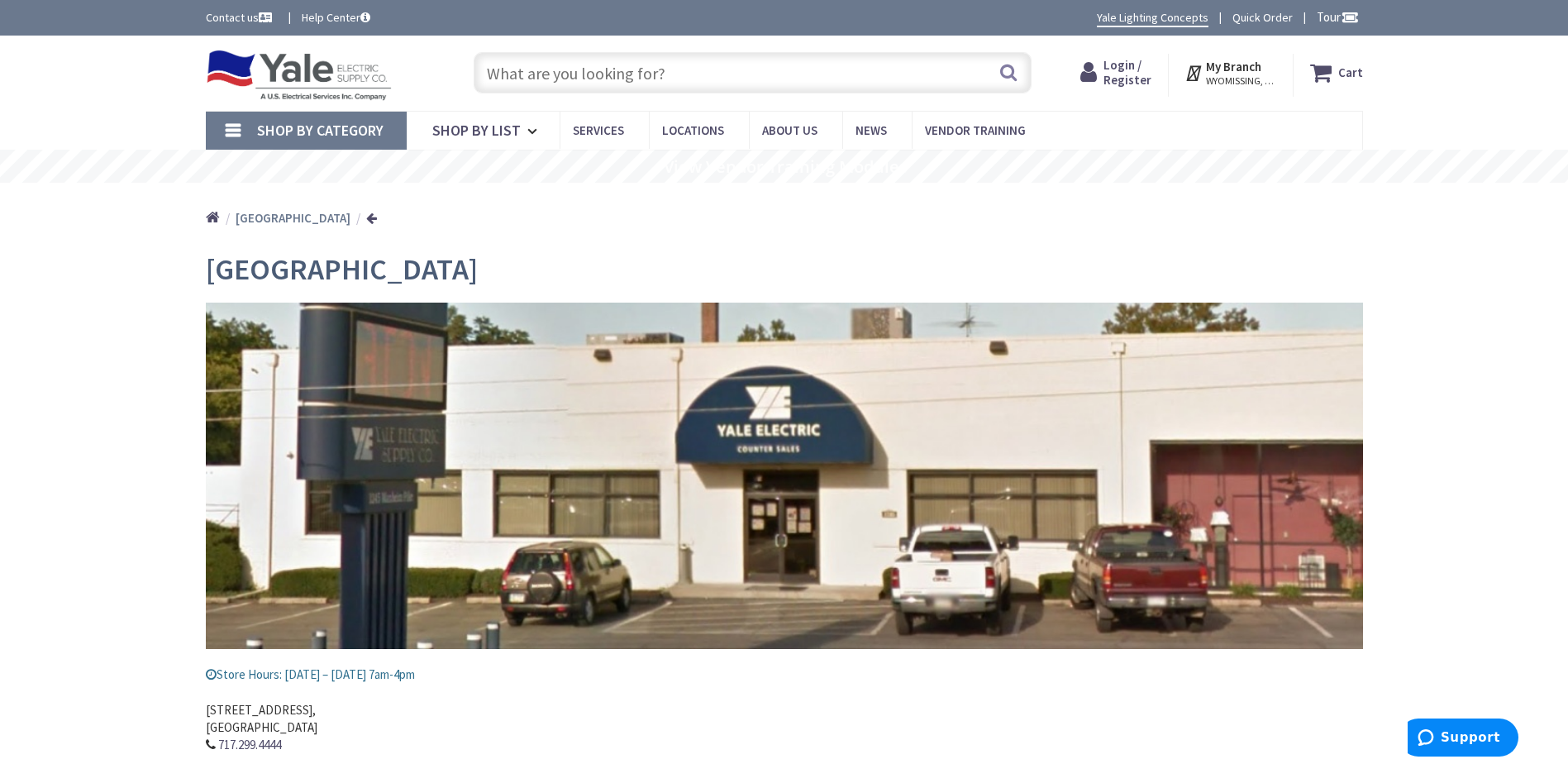
click at [613, 70] on input "text" at bounding box center [752, 73] width 558 height 42
